Goal: Check status: Check status

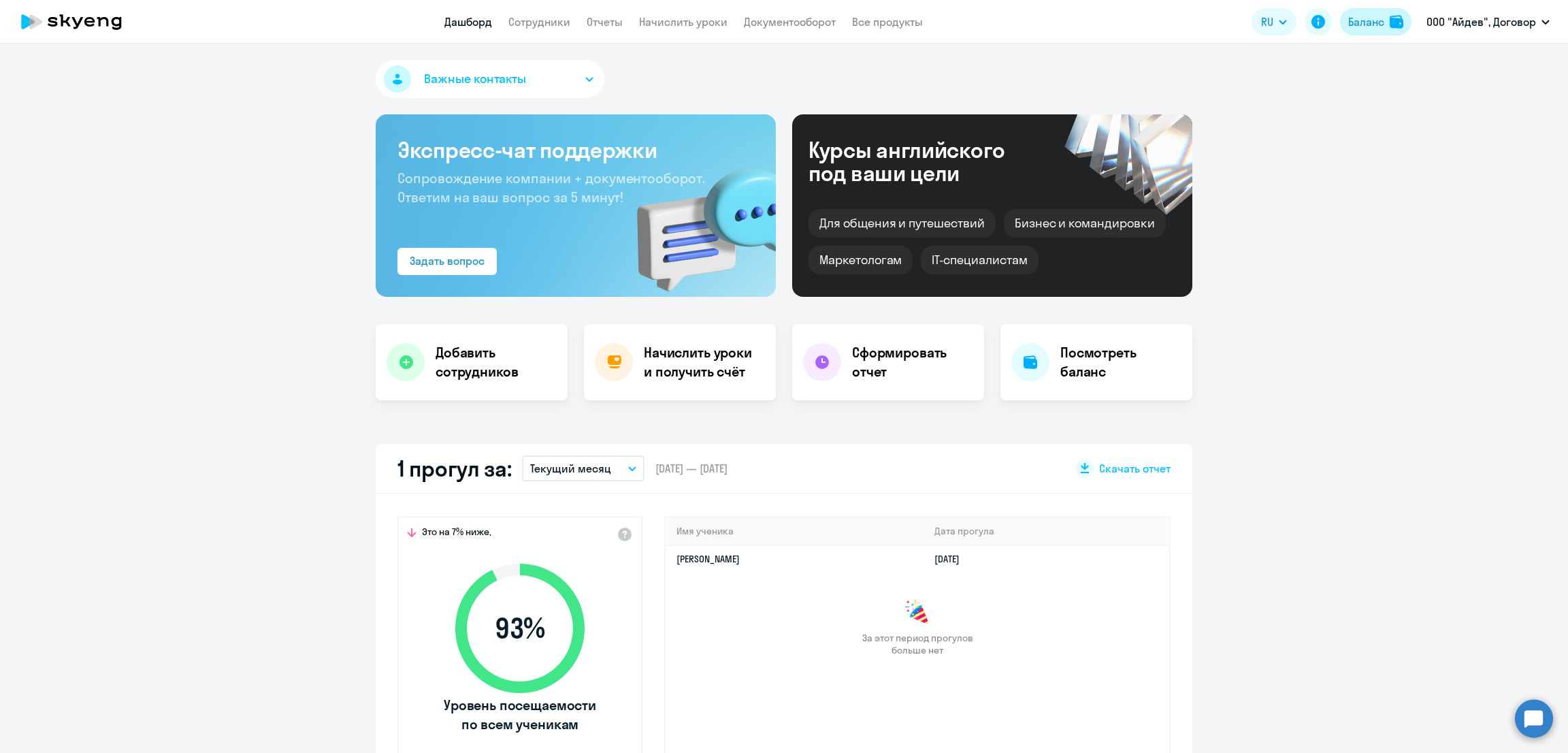
click at [1362, 22] on div "Баланс" at bounding box center [1366, 22] width 36 height 17
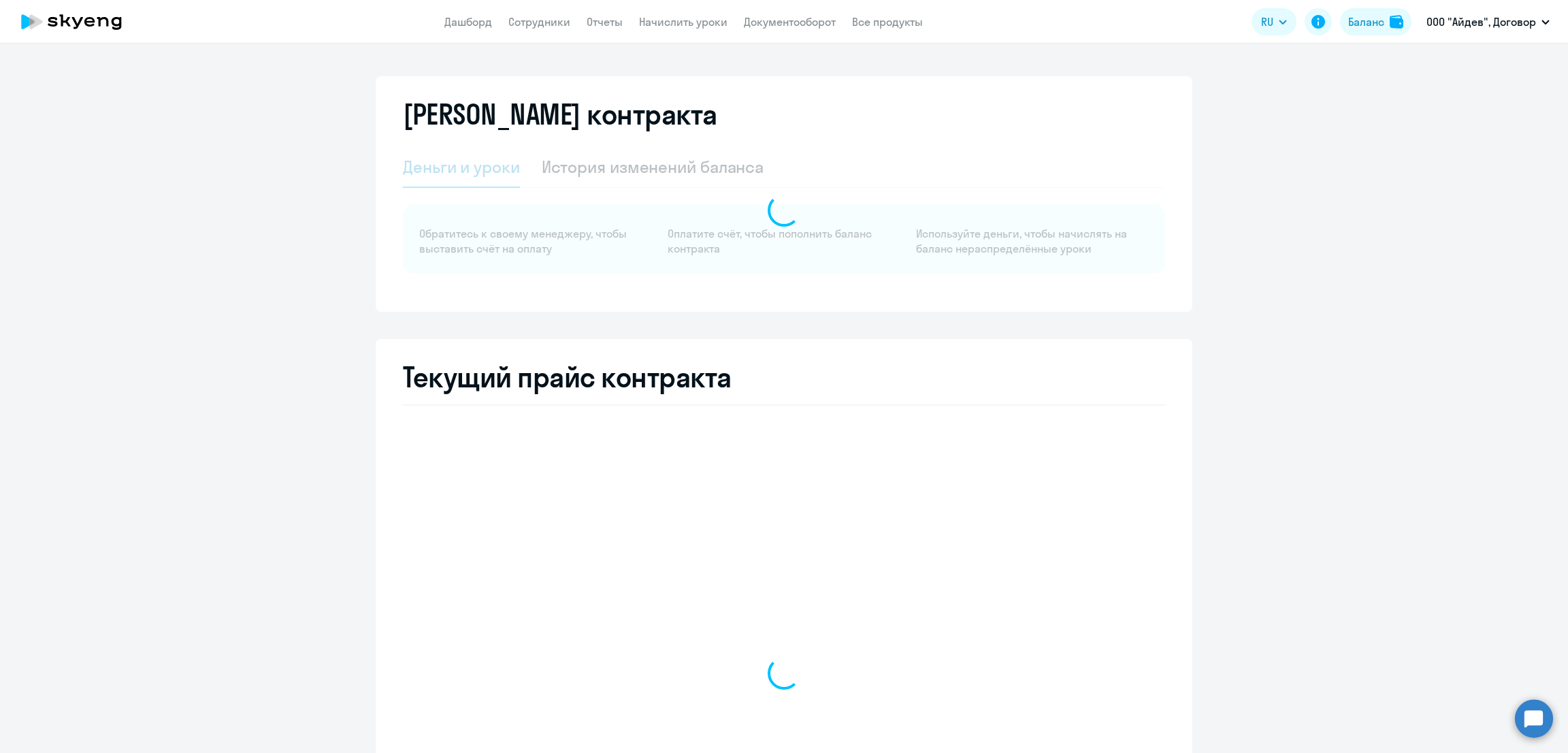
select select "english_adult_not_native_speaker"
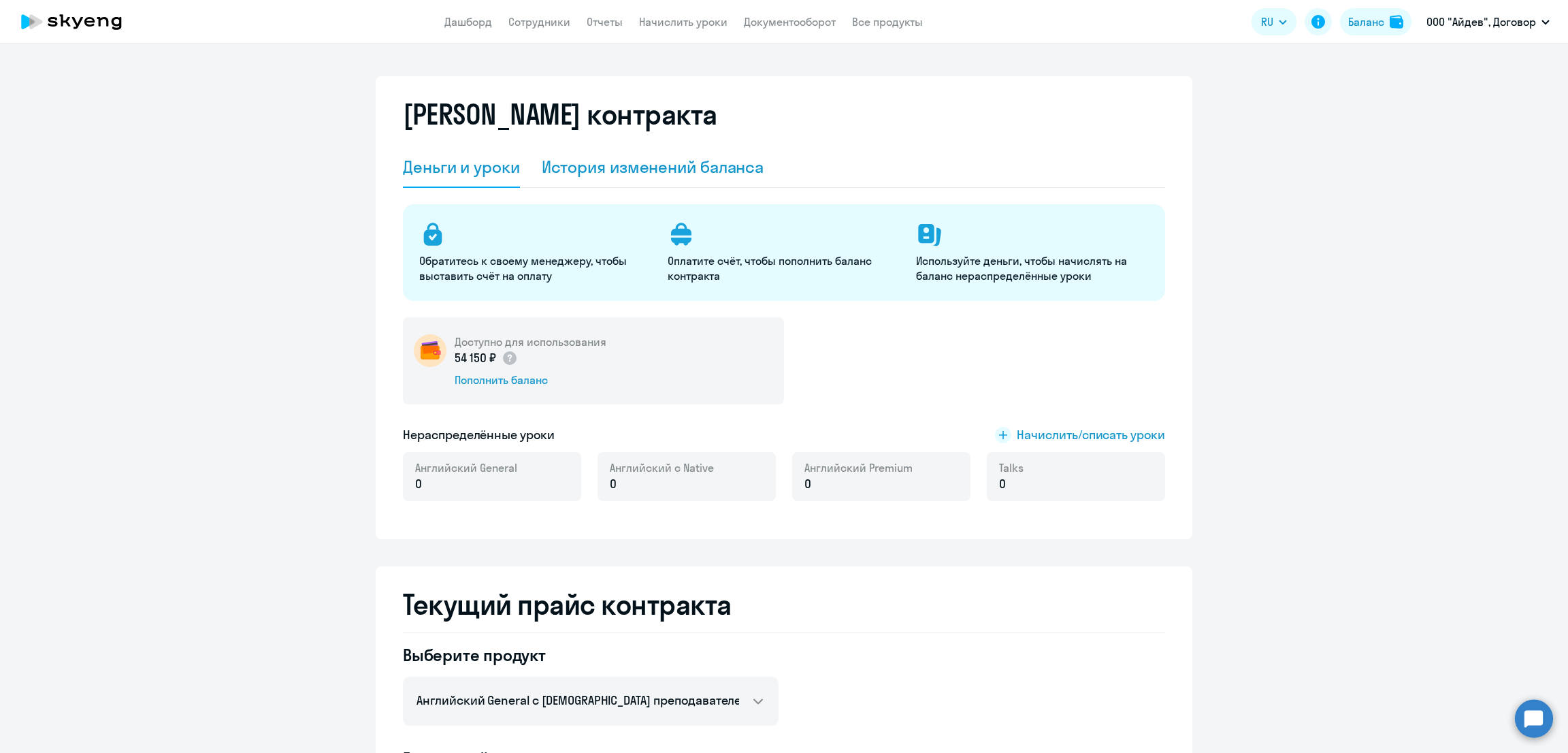
click at [712, 178] on div "История изменений баланса" at bounding box center [653, 167] width 223 height 41
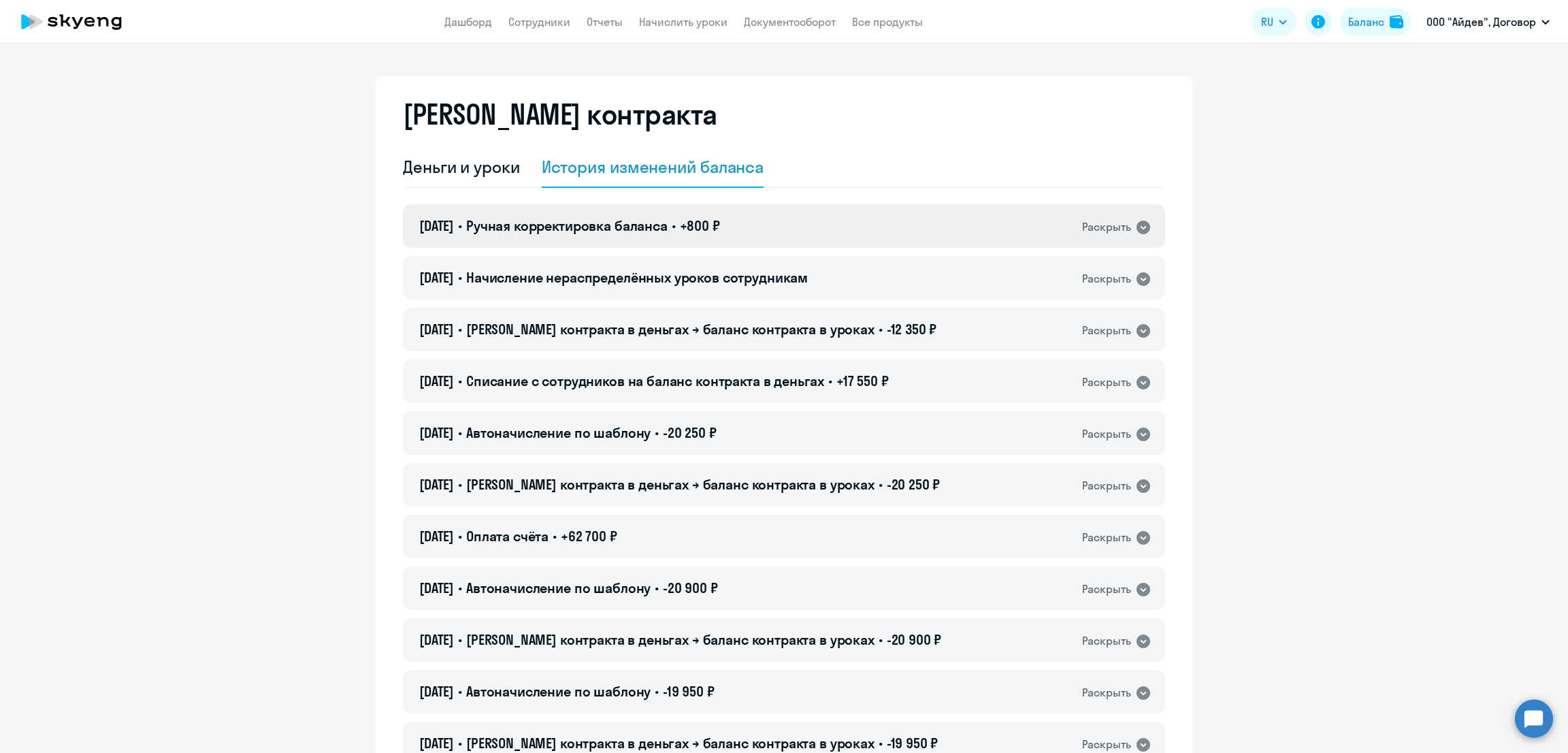
click at [646, 226] on span "Ручная корректировка баланса" at bounding box center [567, 225] width 202 height 17
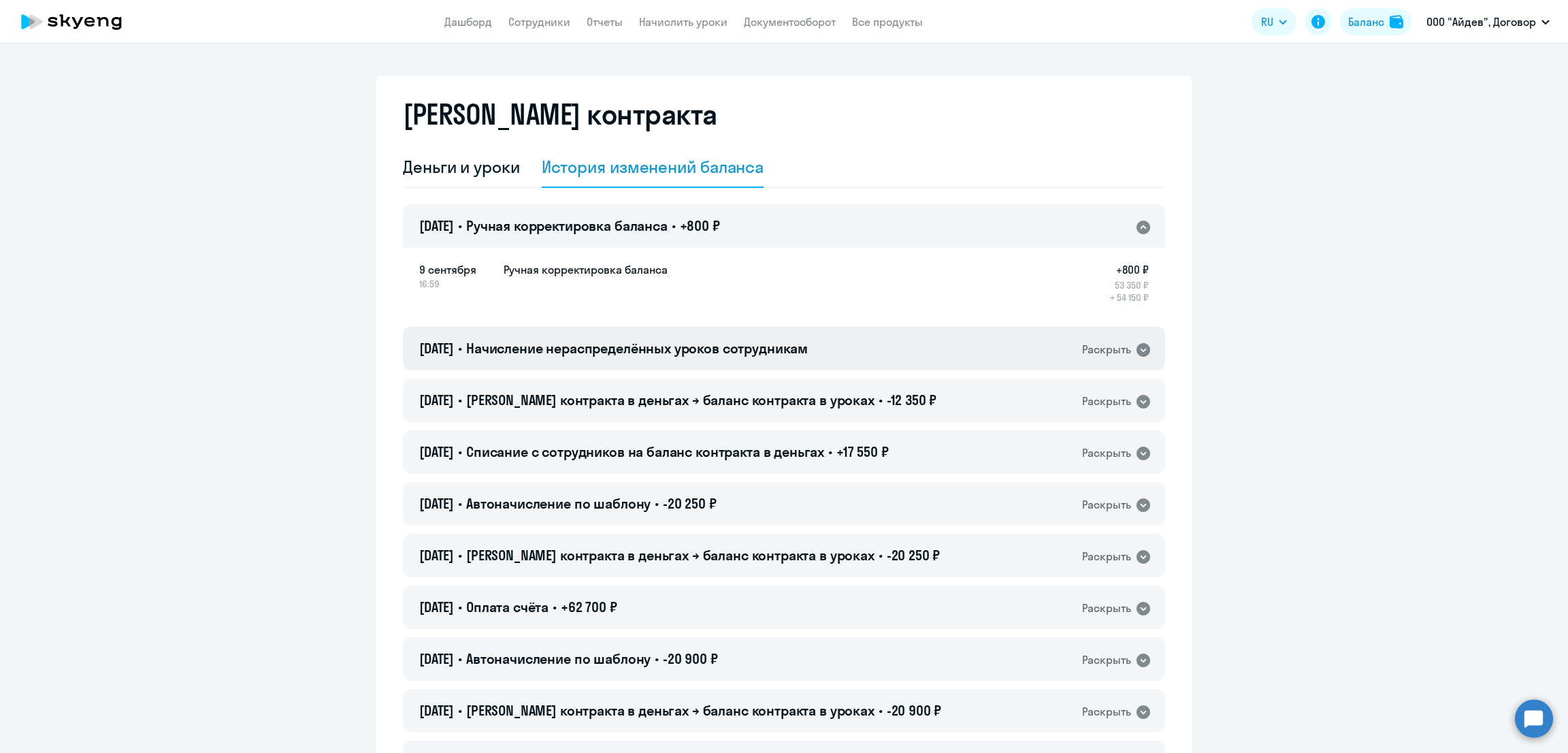
click at [650, 337] on div "[DATE] • Начисление нераспределённых уроков сотрудникам Раскрыть" at bounding box center [784, 349] width 763 height 44
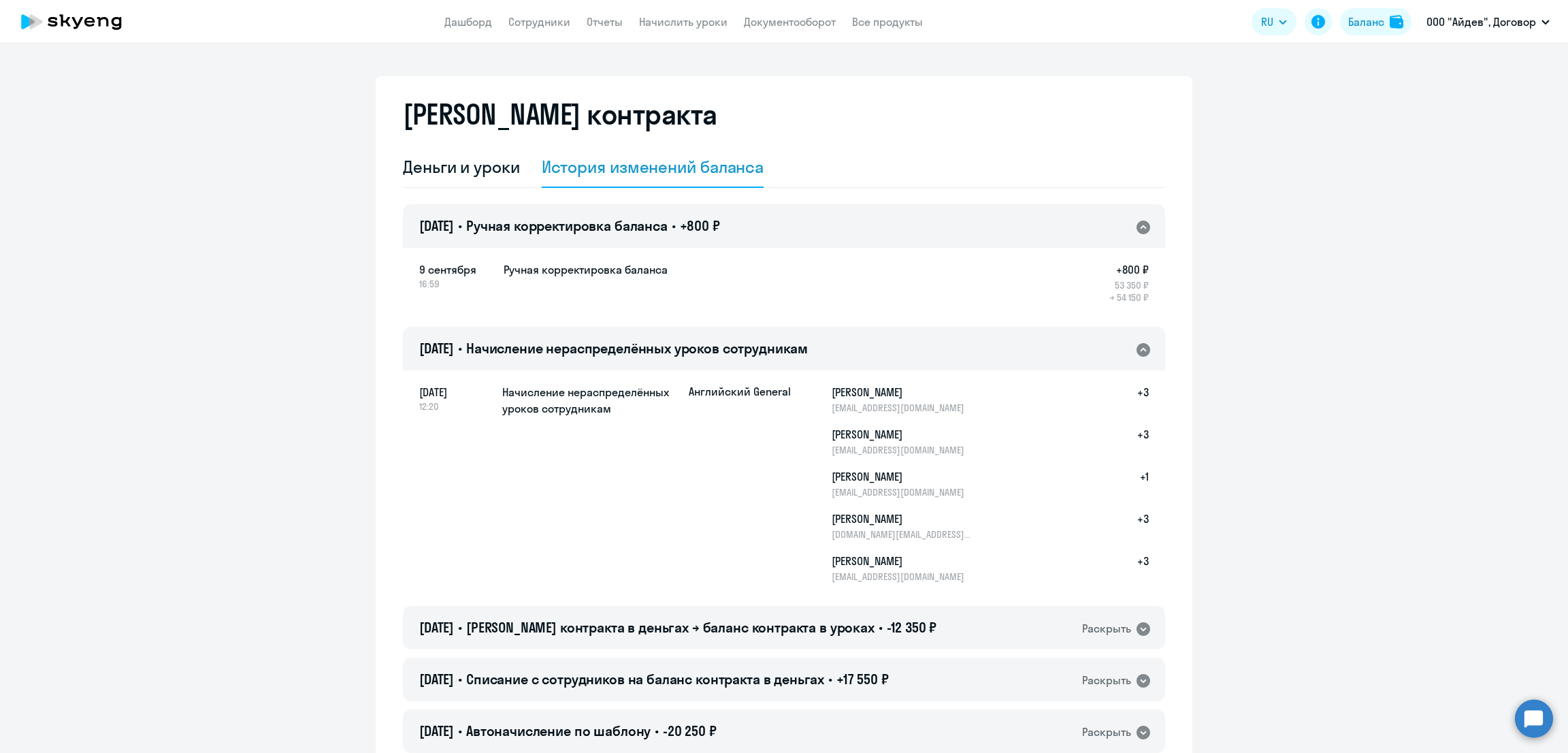
click at [455, 145] on div "[PERSON_NAME] контракта" at bounding box center [784, 122] width 763 height 49
click at [466, 157] on div "Деньги и уроки" at bounding box center [461, 166] width 117 height 22
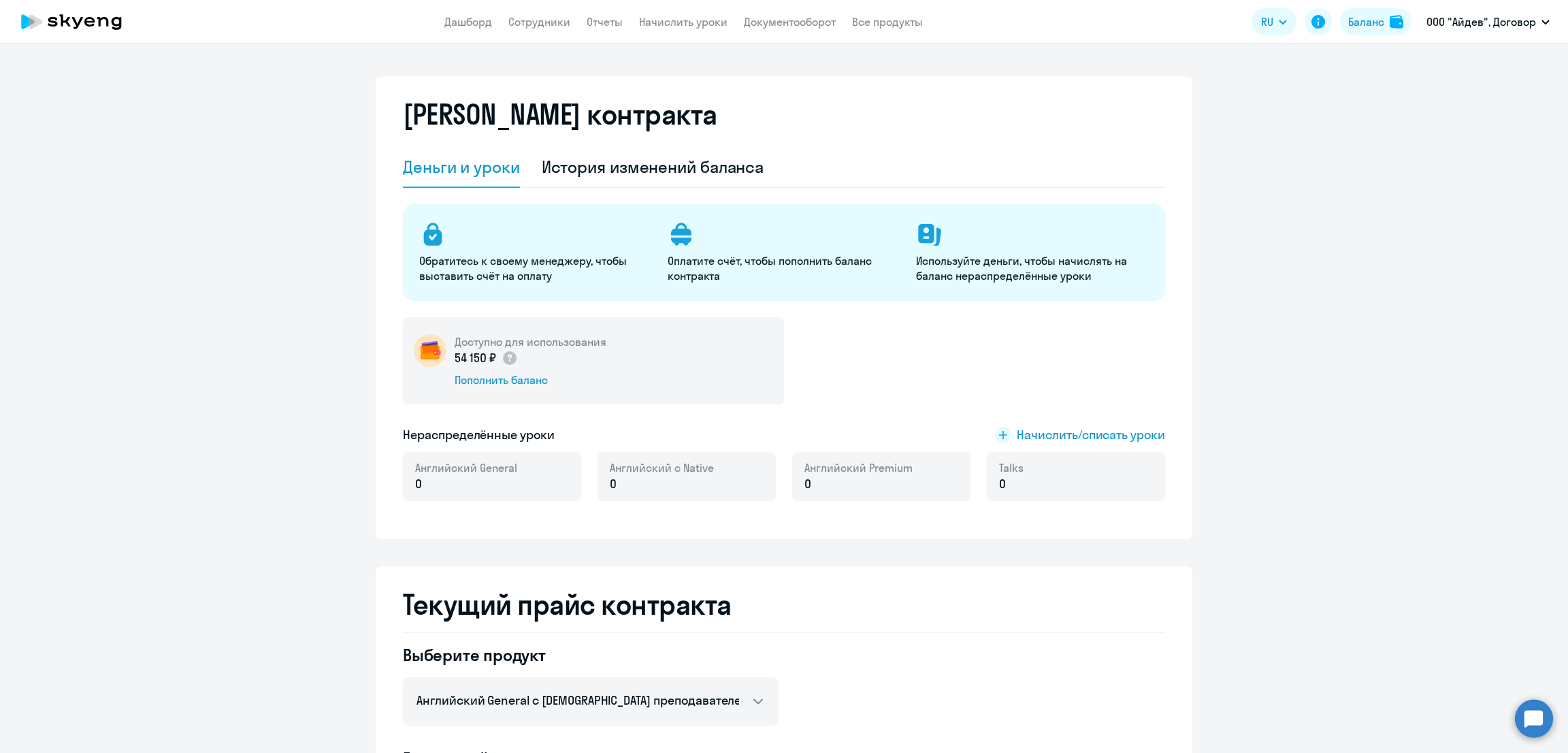
drag, startPoint x: 519, startPoint y: 358, endPoint x: 444, endPoint y: 364, distance: 75.2
click at [444, 364] on div "Доступно для использования 54 150 ₽ Пополнить баланс" at bounding box center [593, 361] width 381 height 87
copy p "54 150 ₽"
click at [1375, 204] on ng-component "[PERSON_NAME] контракта [PERSON_NAME] и уроки История изменений баланса Обратит…" at bounding box center [784, 748] width 1568 height 1344
click at [643, 166] on div "История изменений баланса" at bounding box center [653, 166] width 223 height 22
